Goal: Obtain resource: Obtain resource

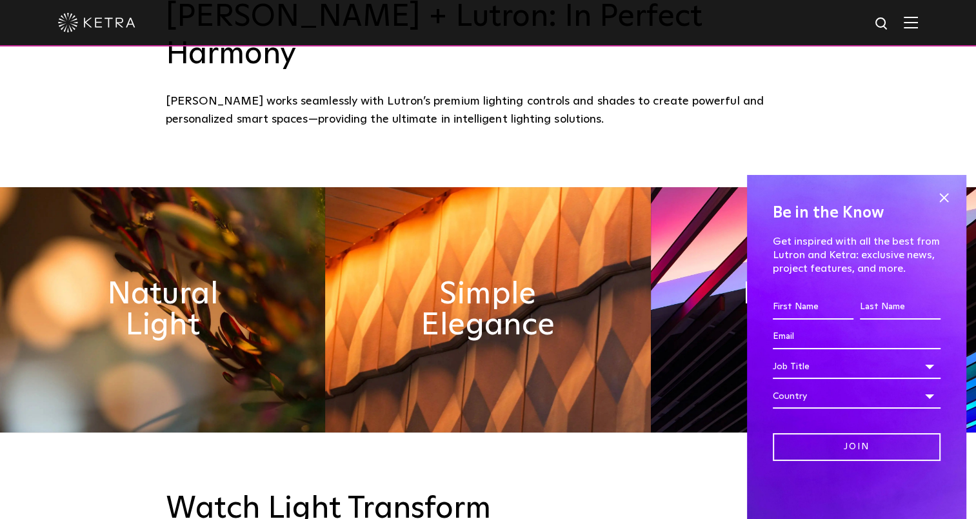
scroll to position [623, 0]
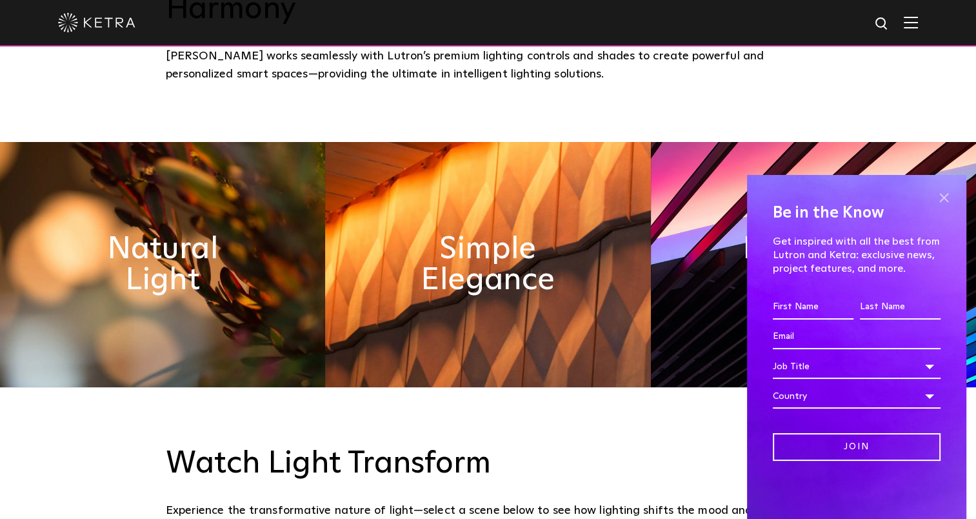
click at [943, 196] on span at bounding box center [943, 197] width 19 height 19
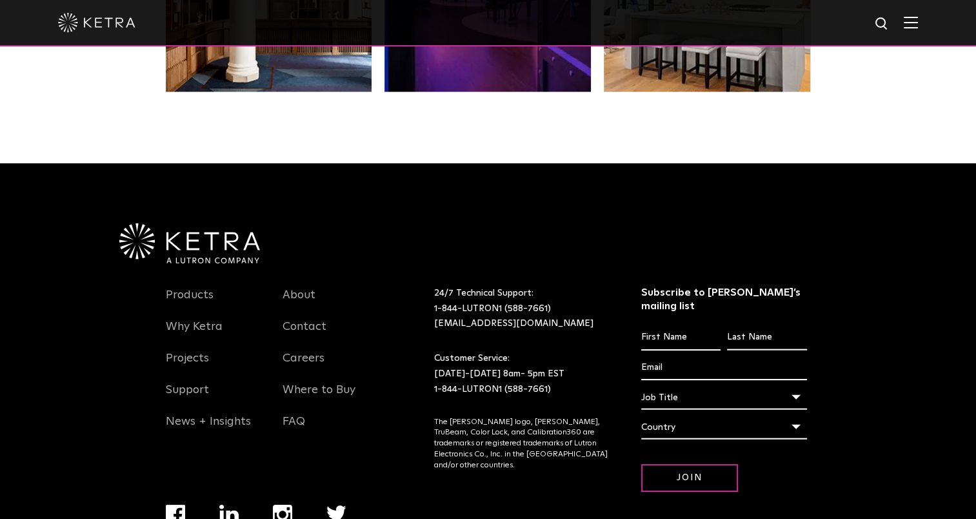
scroll to position [2711, 0]
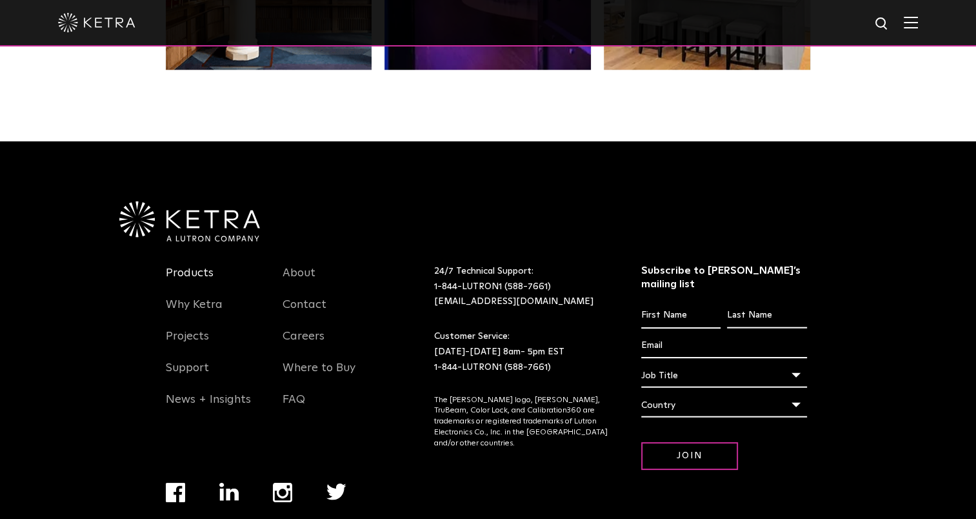
click at [197, 266] on link "Products" at bounding box center [190, 281] width 48 height 30
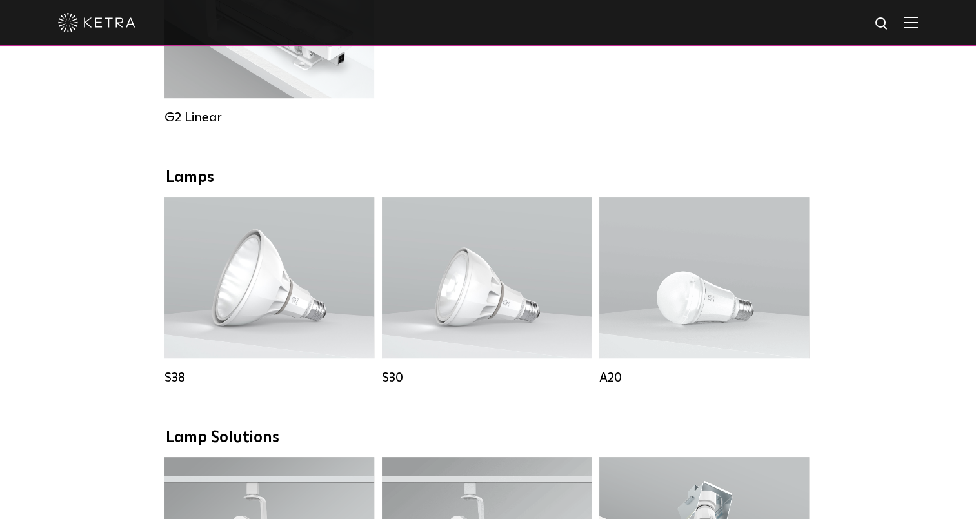
scroll to position [839, 0]
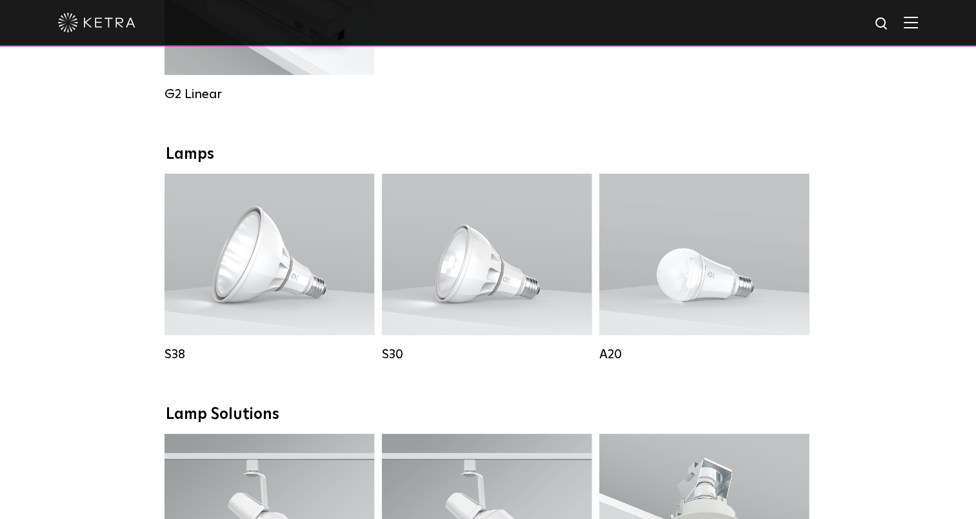
click at [923, 243] on div "Downlights D2 Downlight Family Lumen Output: 1200 Colors: White / Black / Gloss…" at bounding box center [488, 419] width 976 height 2003
drag, startPoint x: 217, startPoint y: 277, endPoint x: 890, endPoint y: 250, distance: 673.3
click at [890, 250] on div "Downlights D2 Downlight Family Lumen Output: 1200 Colors: White / Black / Gloss…" at bounding box center [488, 419] width 976 height 2003
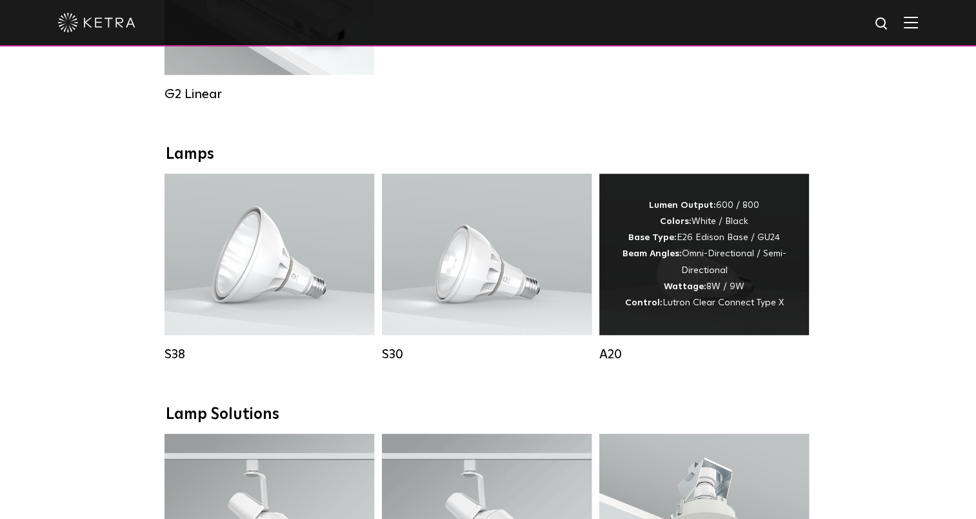
click at [656, 286] on div "Lumen Output: 600 / 800 Colors: White / Black Base Type: E26 Edison Base / GU24…" at bounding box center [704, 254] width 171 height 114
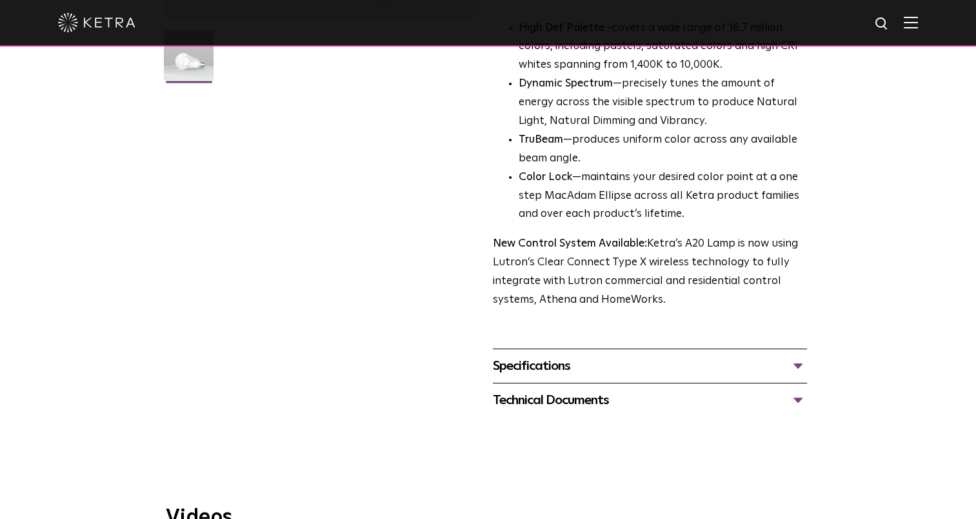
scroll to position [387, 0]
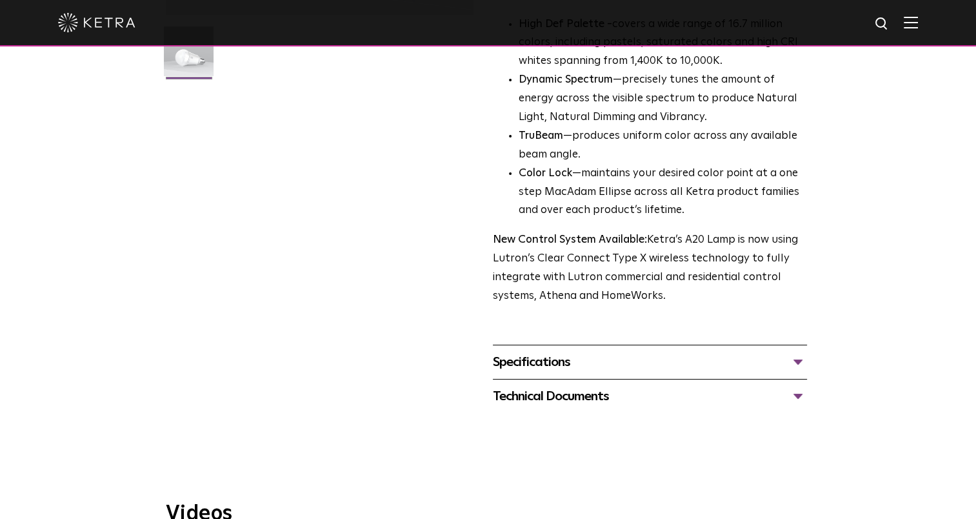
click at [627, 352] on div "Specifications" at bounding box center [650, 362] width 314 height 21
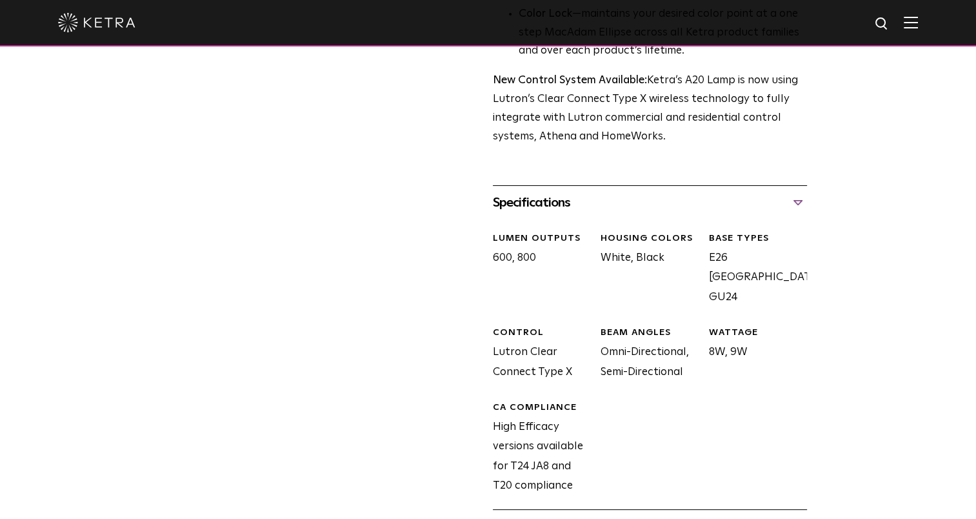
scroll to position [559, 0]
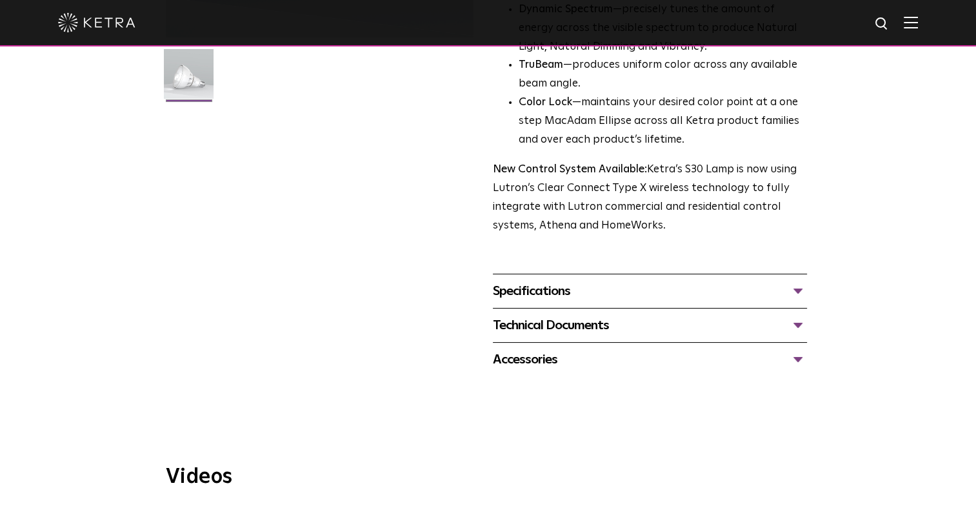
scroll to position [365, 0]
click at [606, 293] on div "Specifications" at bounding box center [650, 290] width 314 height 21
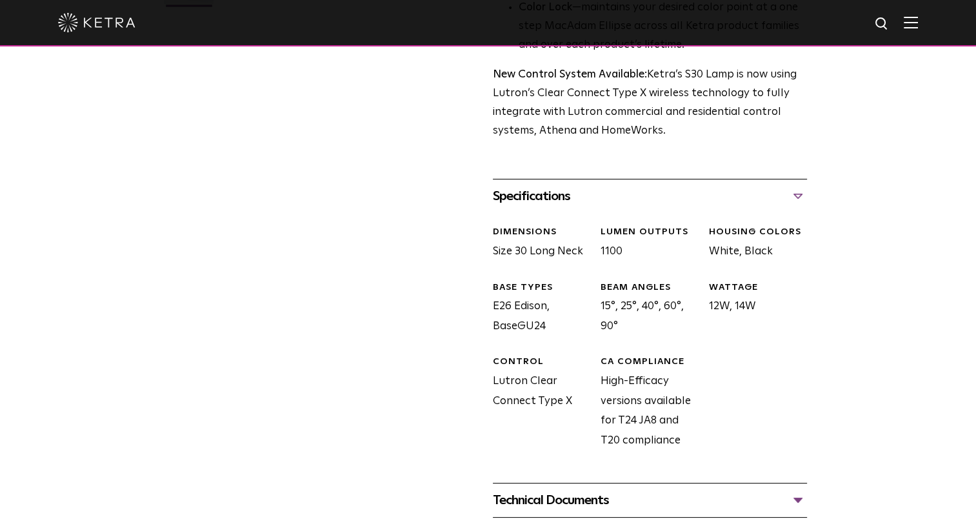
scroll to position [473, 0]
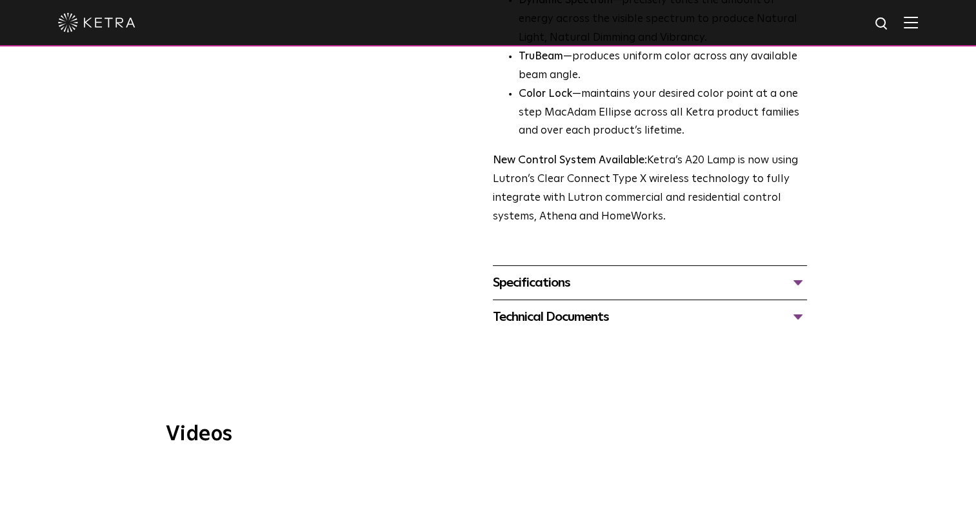
scroll to position [473, 0]
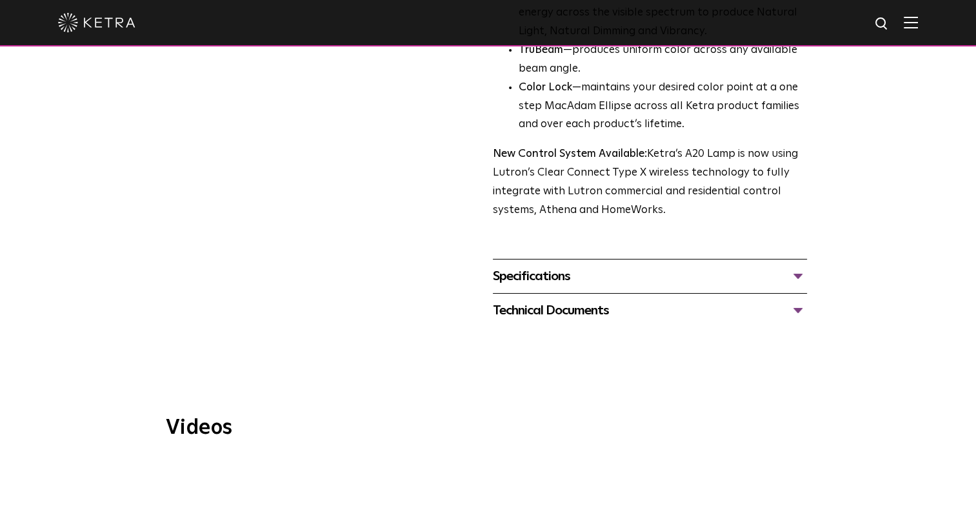
click at [534, 300] on div "Technical Documents" at bounding box center [650, 310] width 314 height 21
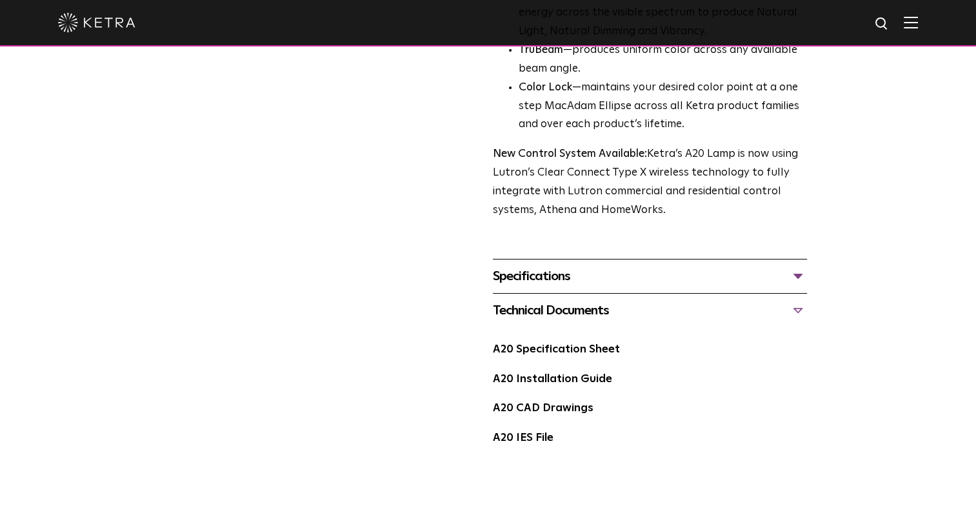
click at [567, 342] on div "A20 Specification Sheet" at bounding box center [650, 355] width 314 height 30
click at [568, 344] on link "A20 Specification Sheet" at bounding box center [556, 349] width 127 height 11
